Goal: Information Seeking & Learning: Learn about a topic

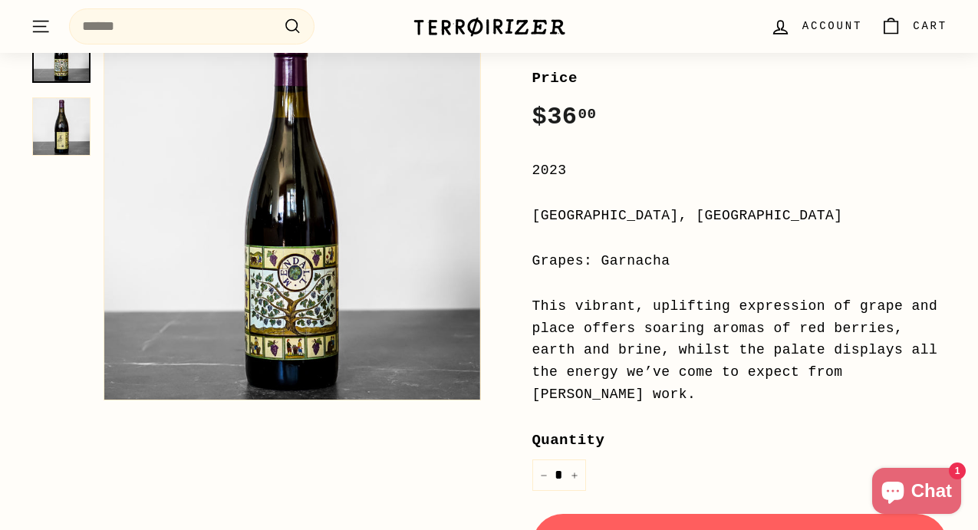
scroll to position [283, 0]
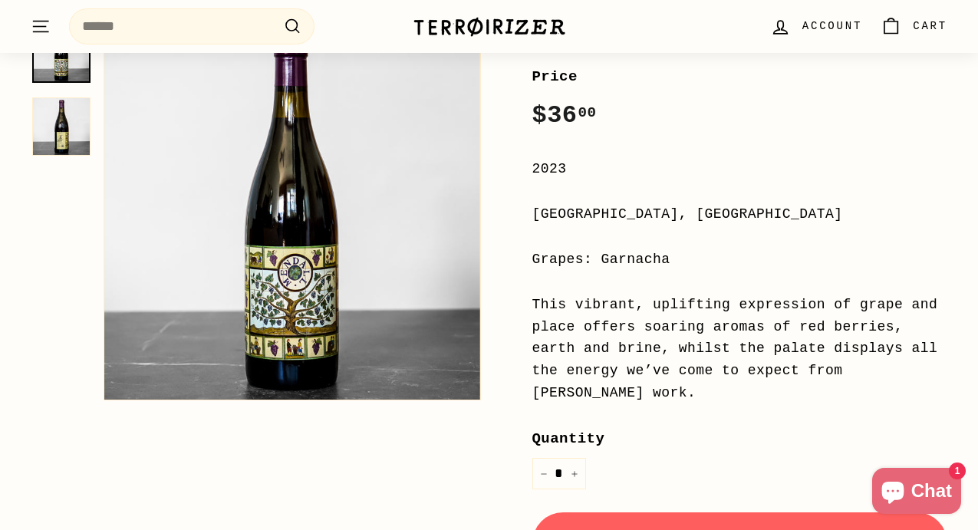
drag, startPoint x: 534, startPoint y: 214, endPoint x: 679, endPoint y: 216, distance: 145.0
click at [680, 216] on div "[GEOGRAPHIC_DATA], [GEOGRAPHIC_DATA]" at bounding box center [740, 214] width 416 height 22
copy div "[GEOGRAPHIC_DATA], [GEOGRAPHIC_DATA]"
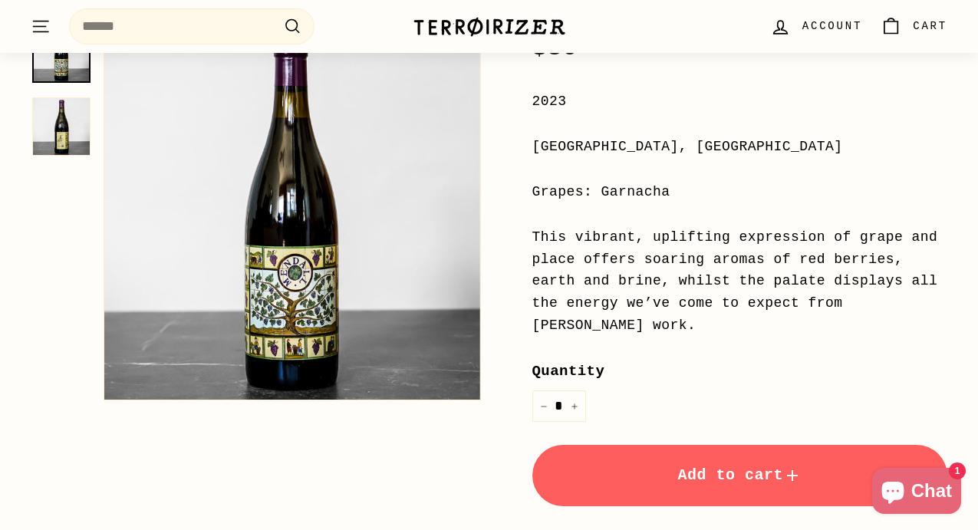
click at [537, 271] on div "This vibrant, uplifting expression of grape and place offers soaring aromas of …" at bounding box center [740, 281] width 416 height 110
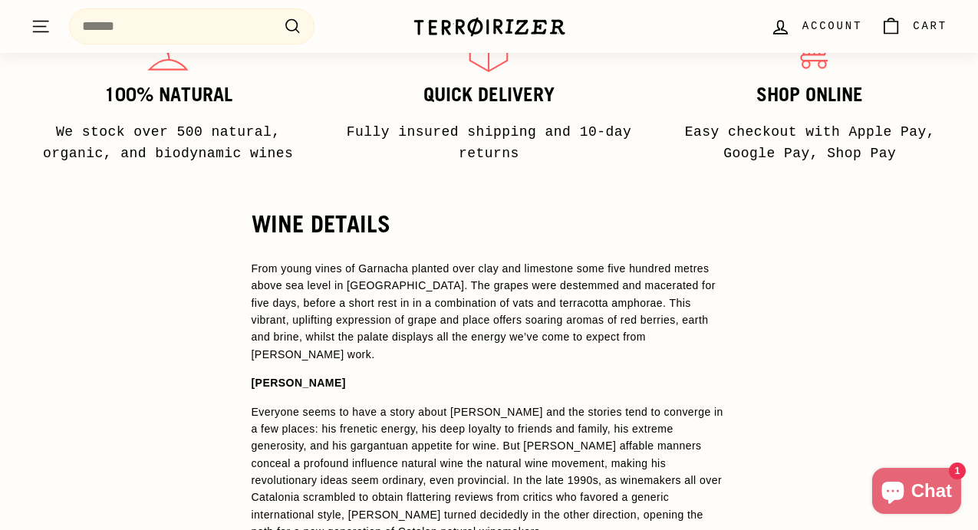
scroll to position [1234, 0]
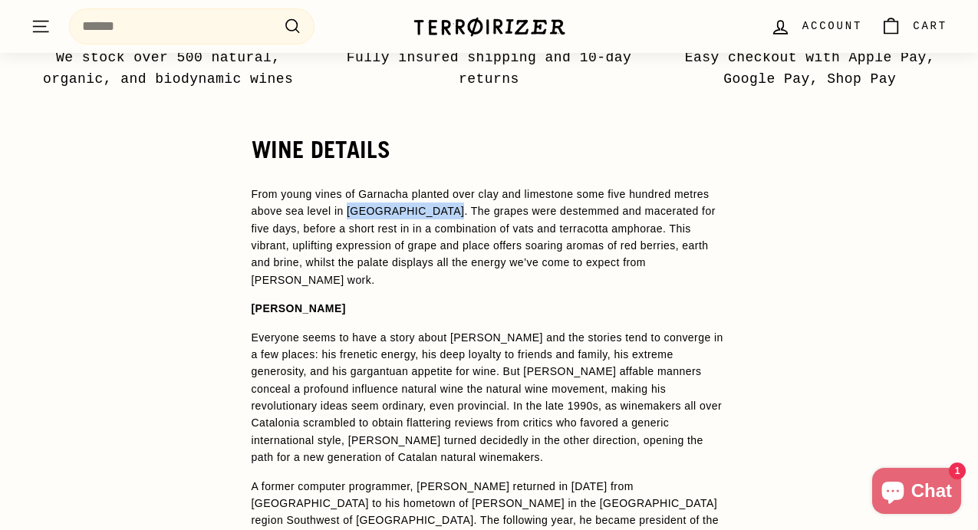
drag, startPoint x: 350, startPoint y: 209, endPoint x: 435, endPoint y: 217, distance: 85.5
click at [435, 217] on p "From young vines of Garnacha planted over clay and limestone some five hundred …" at bounding box center [489, 237] width 475 height 103
copy p "Vilalba dels Arcs"
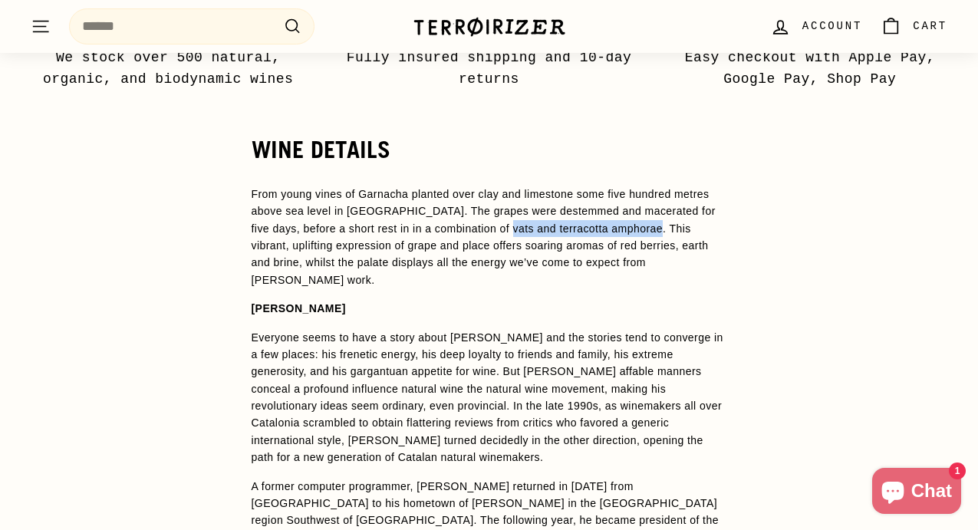
drag, startPoint x: 655, startPoint y: 226, endPoint x: 501, endPoint y: 232, distance: 154.2
click at [501, 232] on p "From young vines of Garnacha planted over clay and limestone some five hundred …" at bounding box center [489, 237] width 475 height 103
copy p "vats and terracotta amphorae"
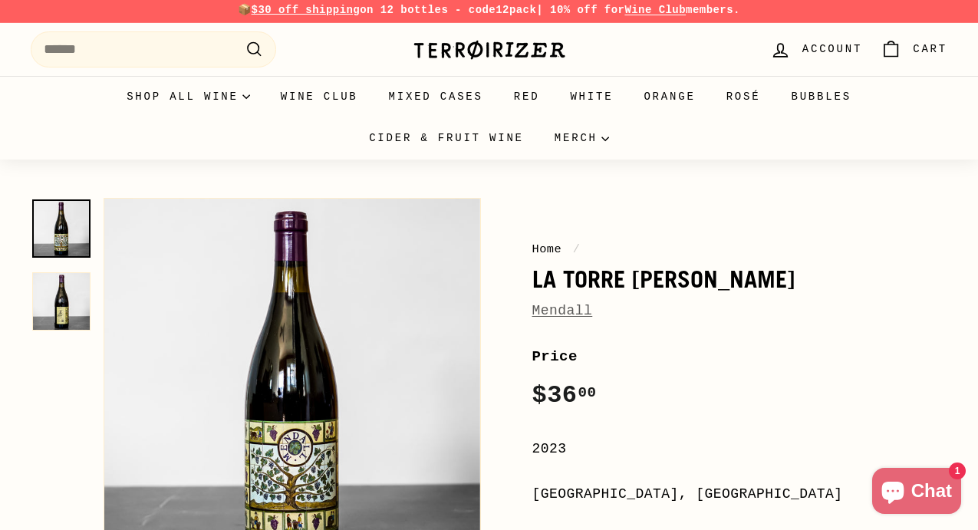
scroll to position [0, 0]
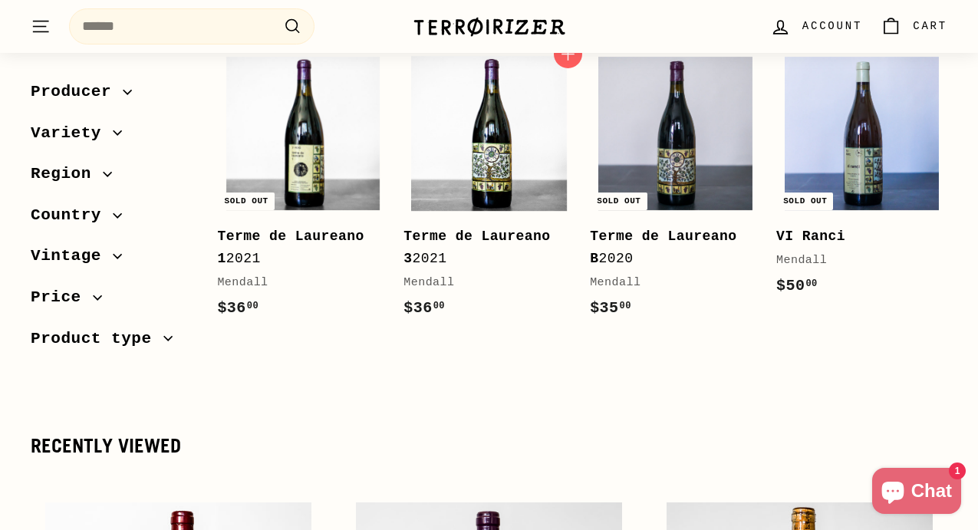
scroll to position [873, 0]
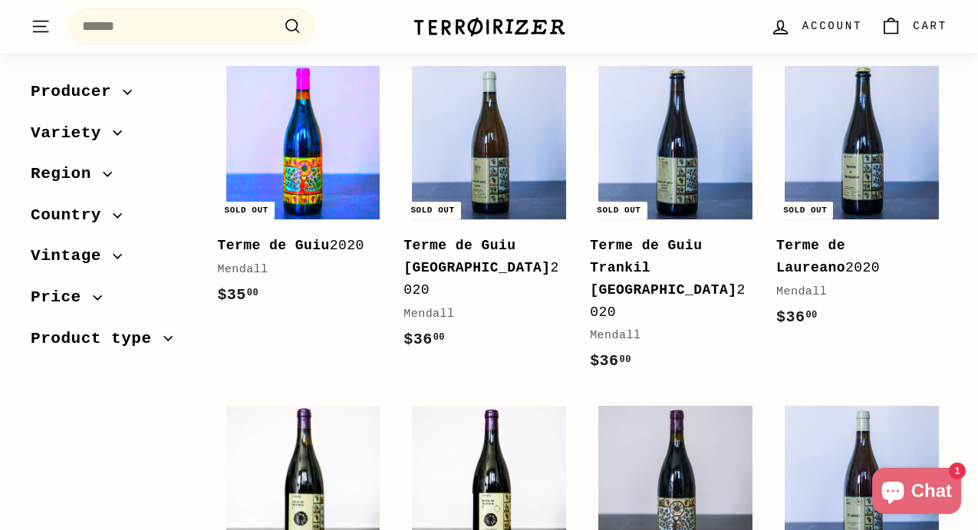
click at [318, 144] on img at bounding box center [303, 143] width 154 height 154
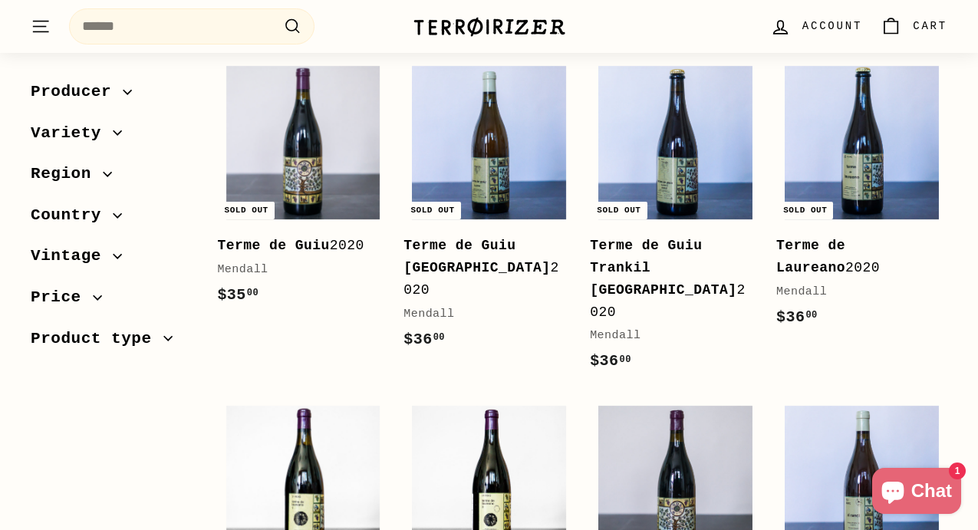
scroll to position [421, 0]
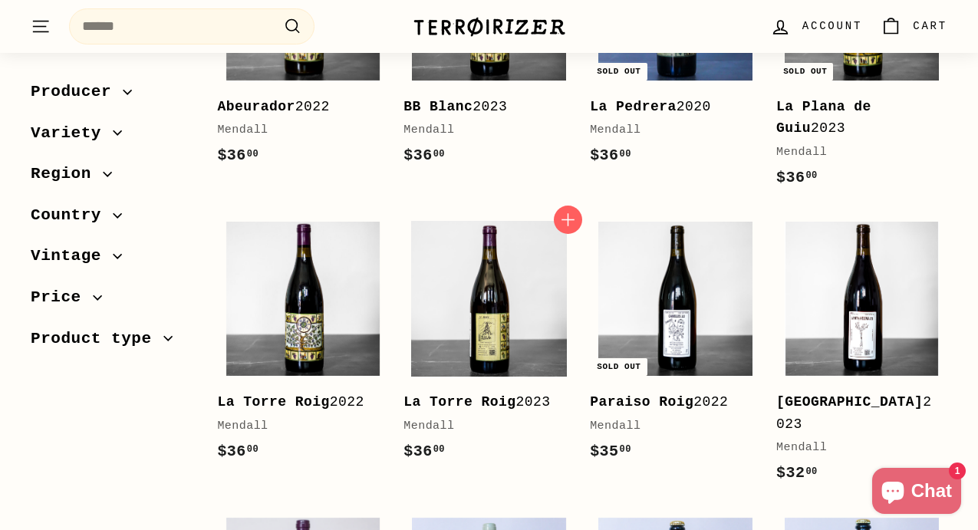
click at [471, 278] on img at bounding box center [489, 299] width 154 height 154
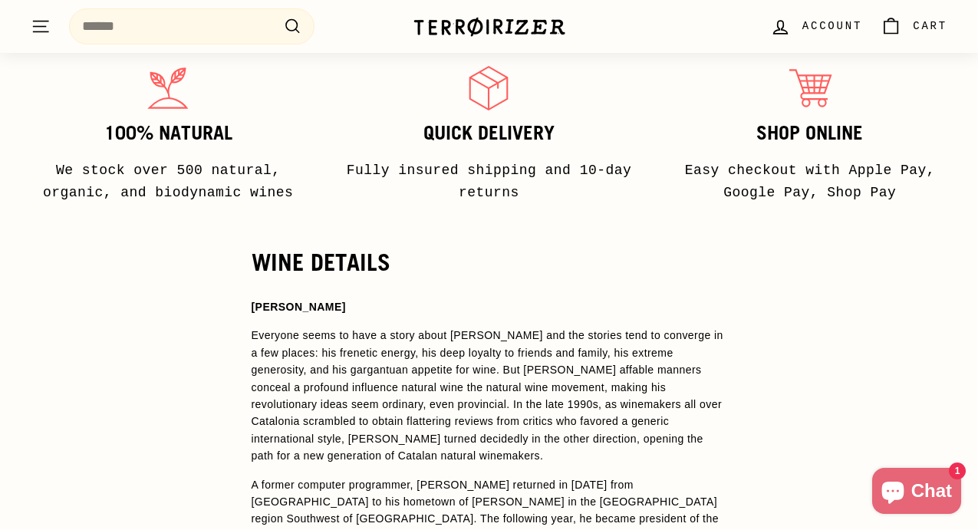
scroll to position [960, 0]
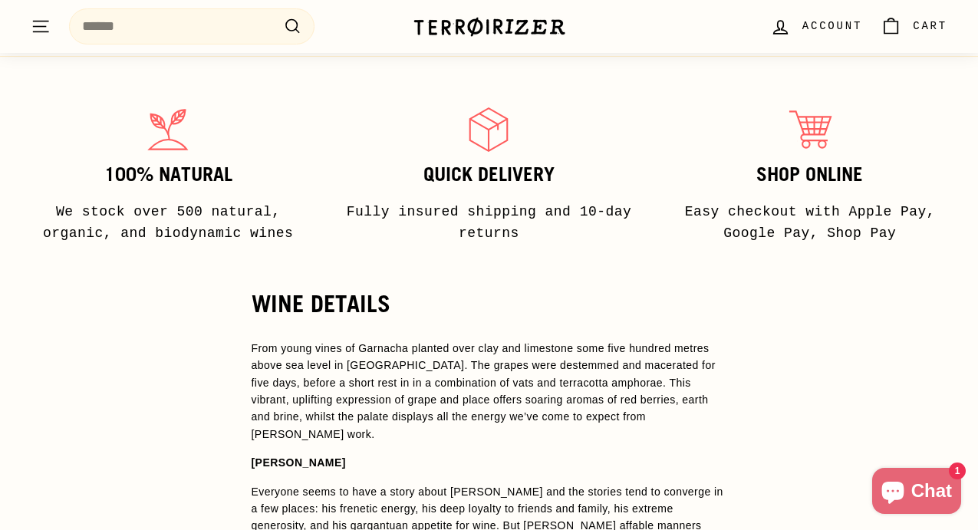
scroll to position [1113, 0]
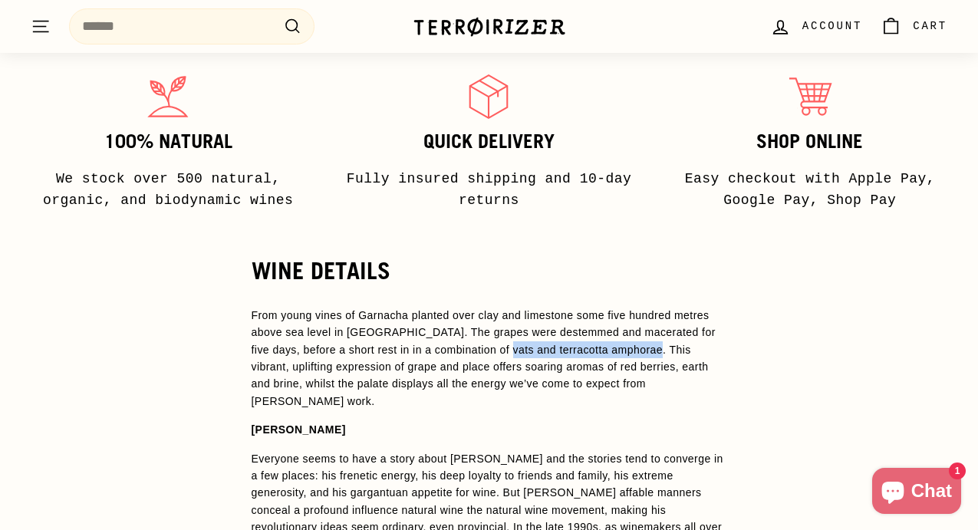
drag, startPoint x: 501, startPoint y: 350, endPoint x: 654, endPoint y: 354, distance: 153.4
click at [654, 354] on p "From young vines of Garnacha planted over clay and limestone some five hundred …" at bounding box center [489, 358] width 475 height 103
copy p "vats and terracotta amphorae"
